Goal: Find contact information: Find contact information

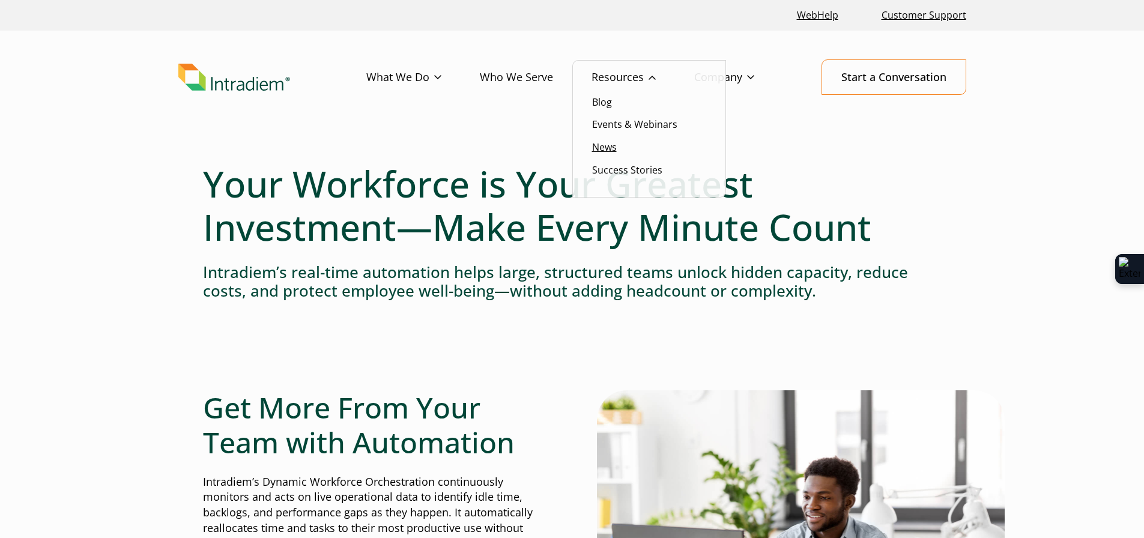
click at [609, 144] on link "News" at bounding box center [604, 147] width 25 height 13
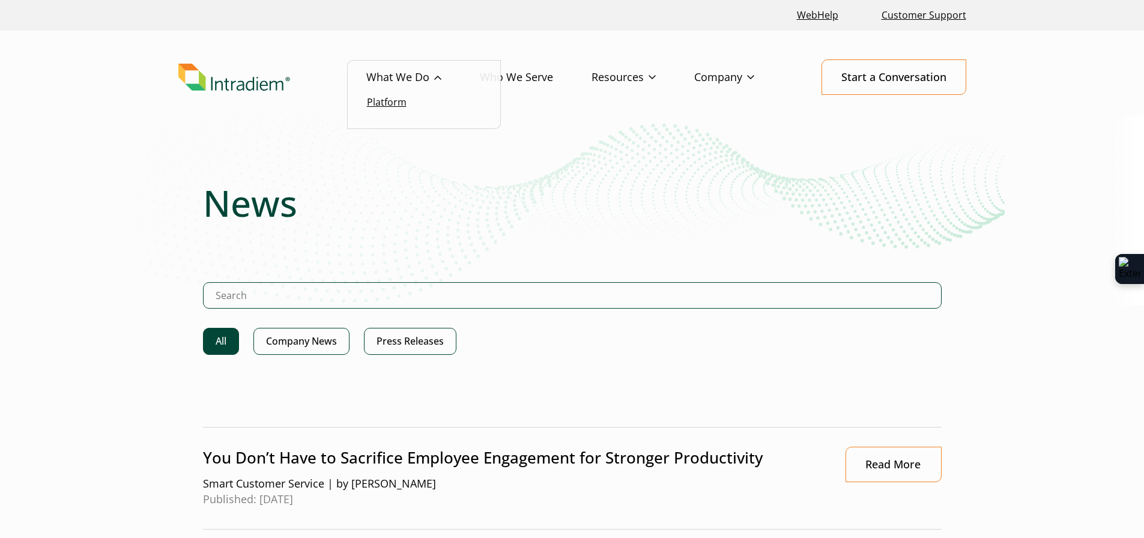
click at [396, 103] on link "Platform" at bounding box center [387, 101] width 40 height 13
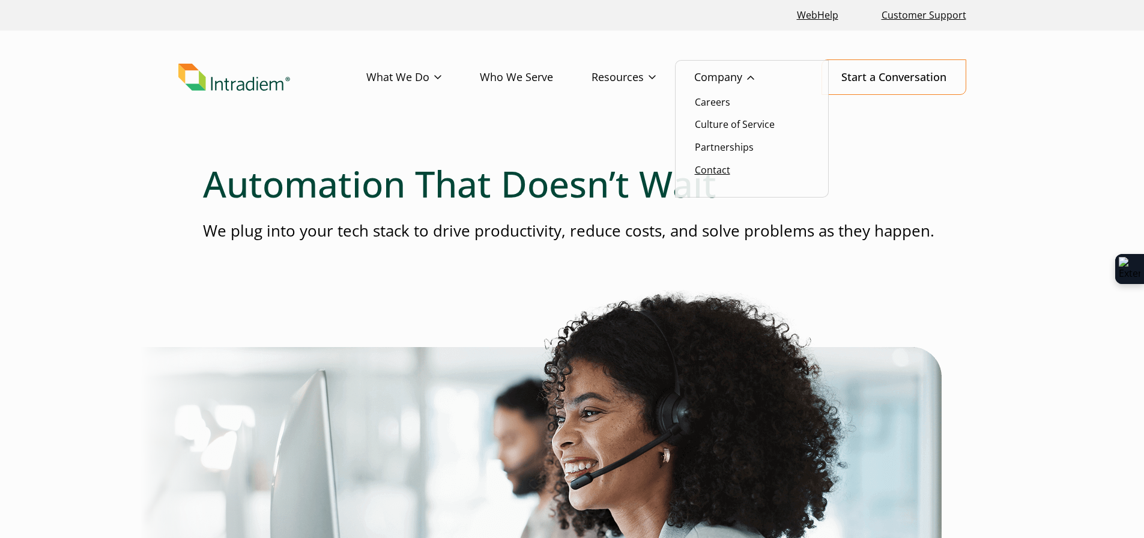
click at [723, 169] on link "Contact" at bounding box center [712, 169] width 35 height 13
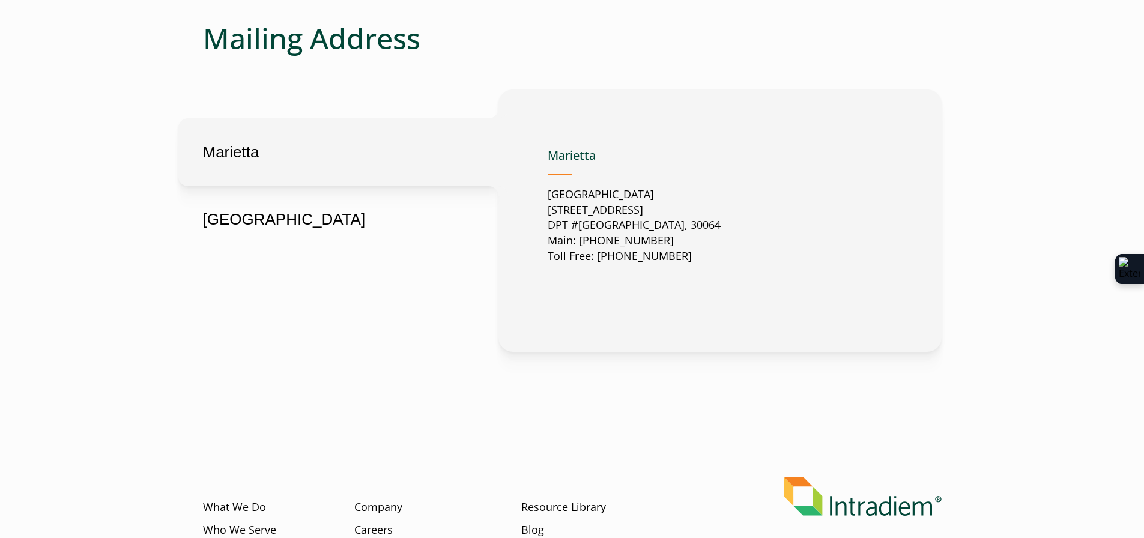
scroll to position [600, 0]
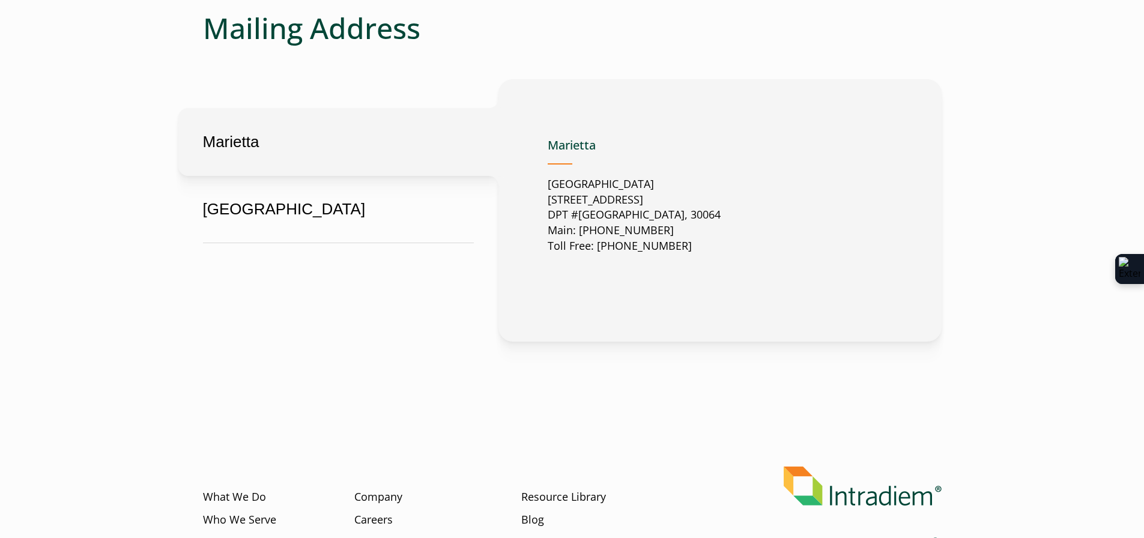
drag, startPoint x: 701, startPoint y: 202, endPoint x: 570, endPoint y: 203, distance: 130.9
click at [615, 203] on p "[GEOGRAPHIC_DATA][STREET_ADDRESS] Main: [PHONE_NUMBER] Toll Free: [PHONE_NUMBER]" at bounding box center [634, 216] width 173 height 78
drag, startPoint x: 570, startPoint y: 203, endPoint x: 552, endPoint y: 203, distance: 18.6
click at [552, 203] on p "[GEOGRAPHIC_DATA][STREET_ADDRESS] Main: [PHONE_NUMBER] Toll Free: [PHONE_NUMBER]" at bounding box center [634, 216] width 173 height 78
click at [643, 212] on p "[GEOGRAPHIC_DATA][STREET_ADDRESS] Main: [PHONE_NUMBER] Toll Free: [PHONE_NUMBER]" at bounding box center [634, 216] width 173 height 78
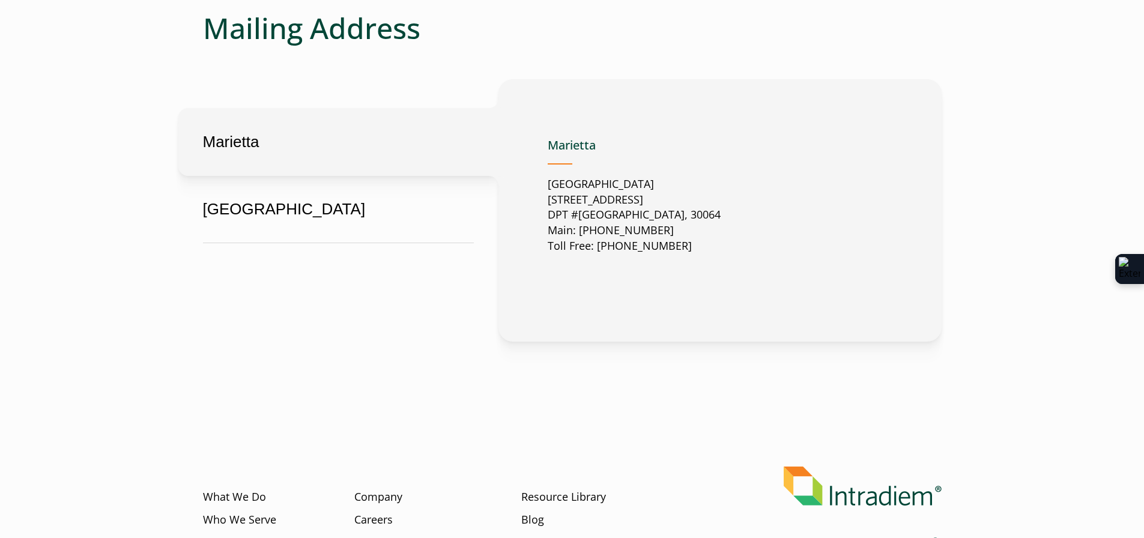
drag, startPoint x: 733, startPoint y: 216, endPoint x: 534, endPoint y: 199, distance: 199.5
click at [534, 199] on div "[GEOGRAPHIC_DATA][STREET_ADDRESS] Main: [PHONE_NUMBER] Toll Free: 888-566-[GEOG…" at bounding box center [719, 210] width 443 height 263
copy p "[STREET_ADDRESS]"
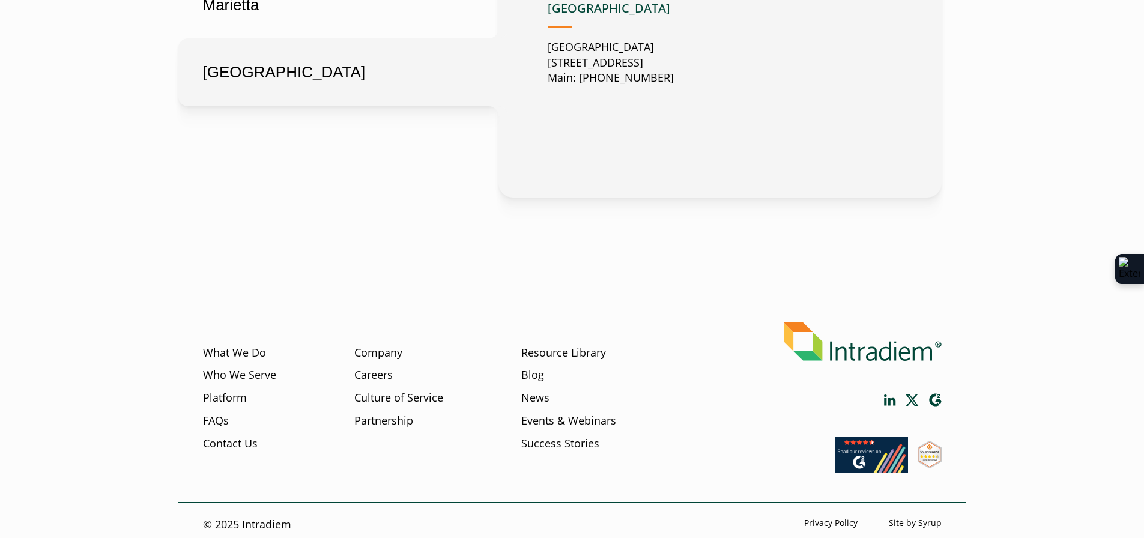
scroll to position [746, 0]
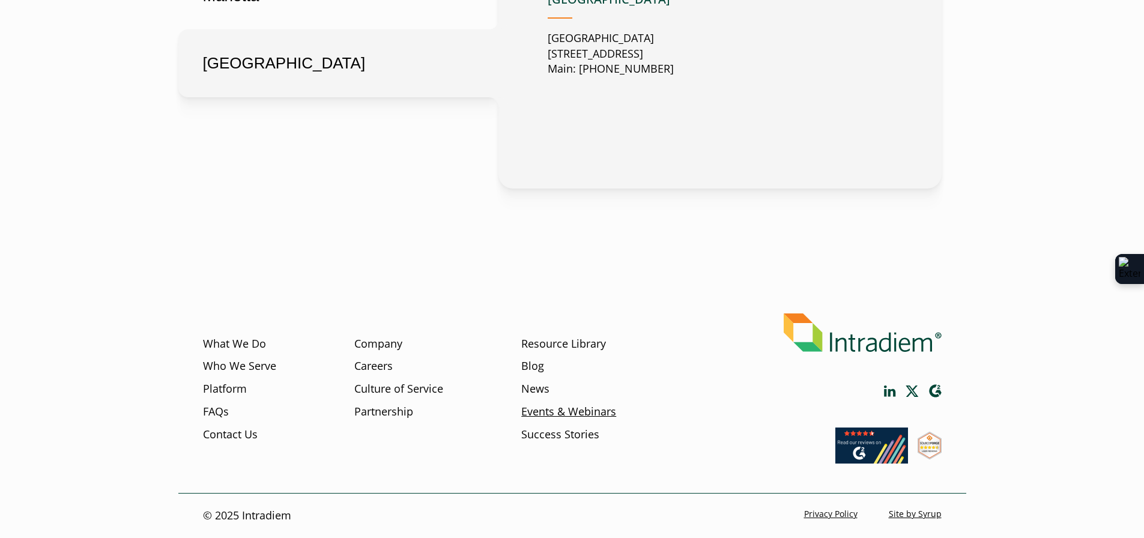
click at [544, 413] on link "Events & Webinars" at bounding box center [568, 412] width 95 height 16
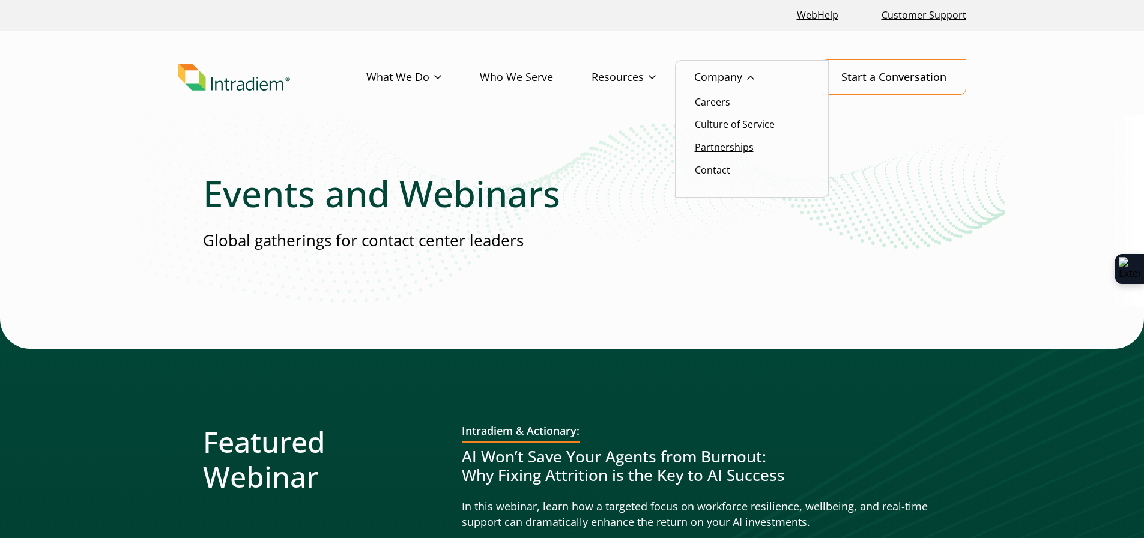
click at [725, 151] on link "Partnerships" at bounding box center [724, 147] width 59 height 13
